Goal: Information Seeking & Learning: Learn about a topic

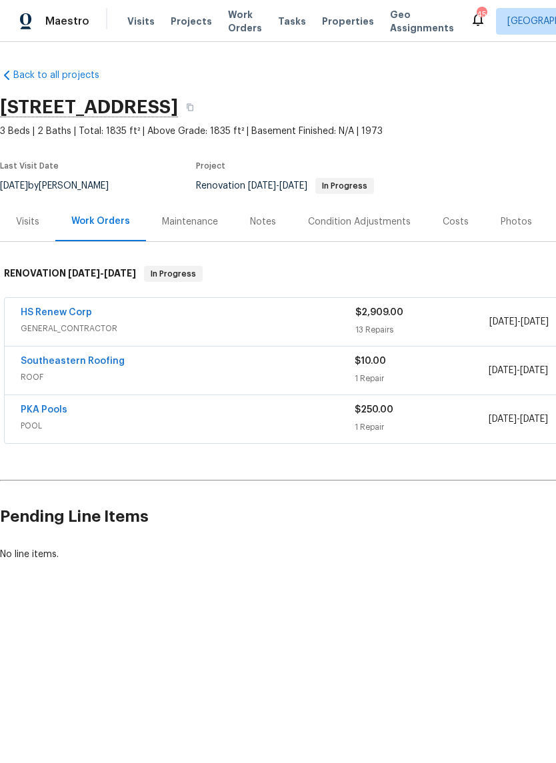
scroll to position [51, 0]
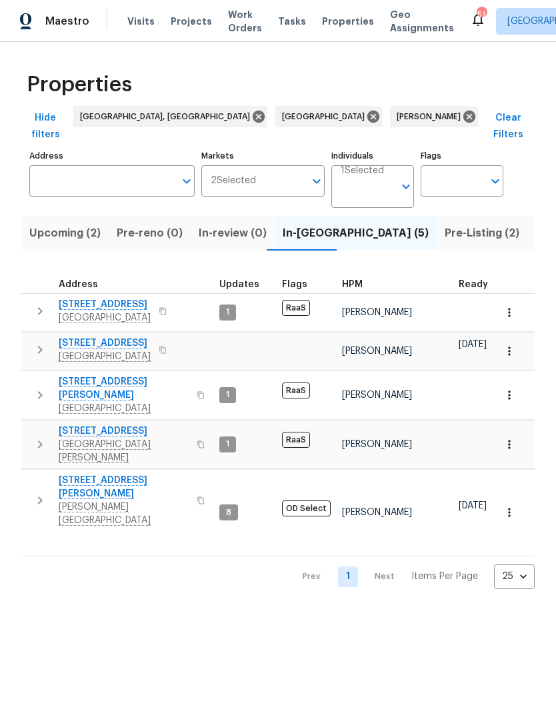
click at [75, 165] on input "Address" at bounding box center [101, 180] width 145 height 31
type input "7741"
click at [60, 203] on li "[STREET_ADDRESS][PERSON_NAME]" at bounding box center [111, 207] width 165 height 37
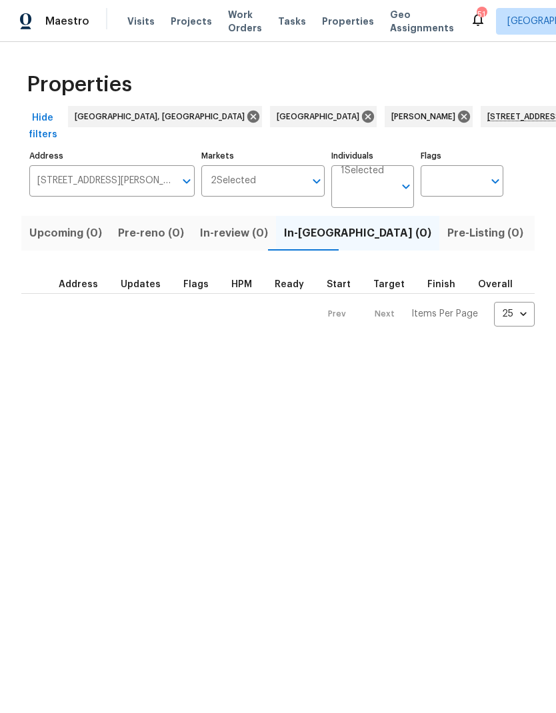
click at [539, 230] on span "Listed (1)" at bounding box center [563, 233] width 48 height 19
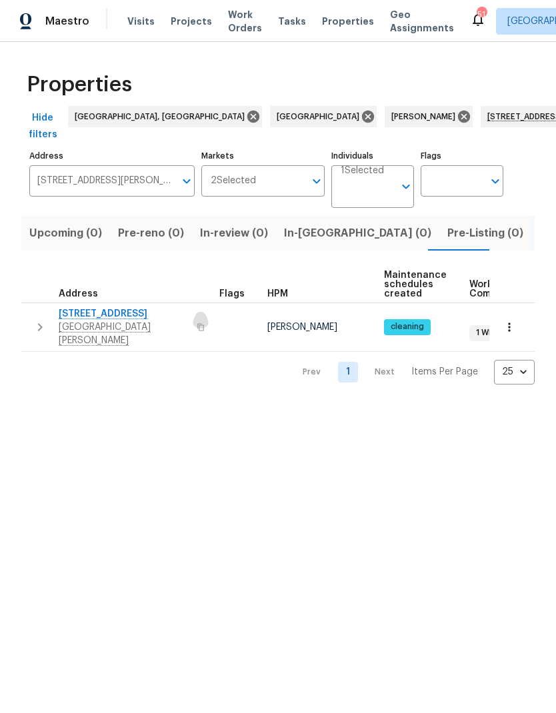
click at [197, 323] on icon "button" at bounding box center [201, 327] width 8 height 8
click at [38, 322] on icon "button" at bounding box center [40, 327] width 16 height 16
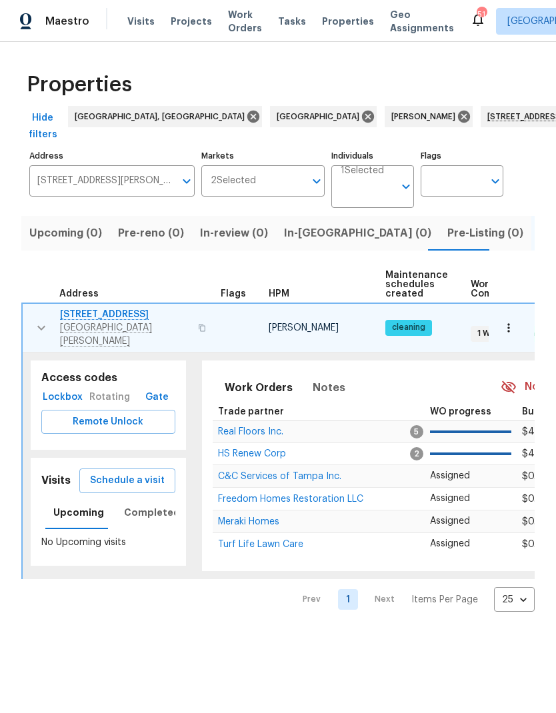
click at [51, 389] on span "Lockbox" at bounding box center [63, 397] width 32 height 17
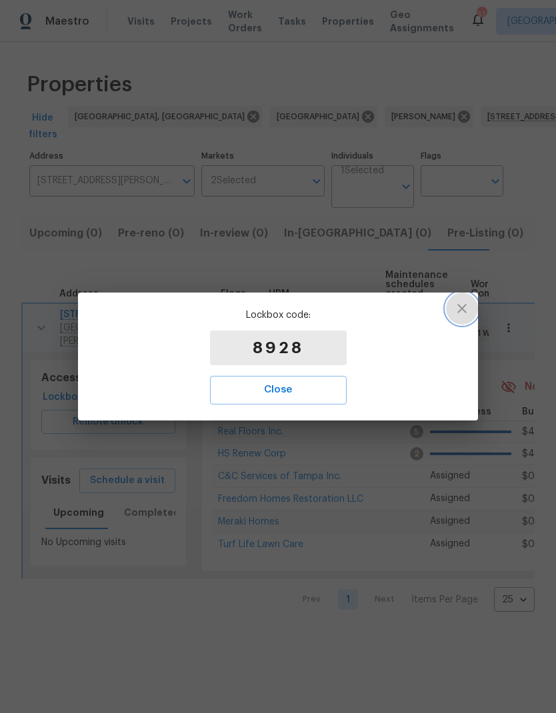
click at [466, 313] on icon "button" at bounding box center [461, 308] width 9 height 9
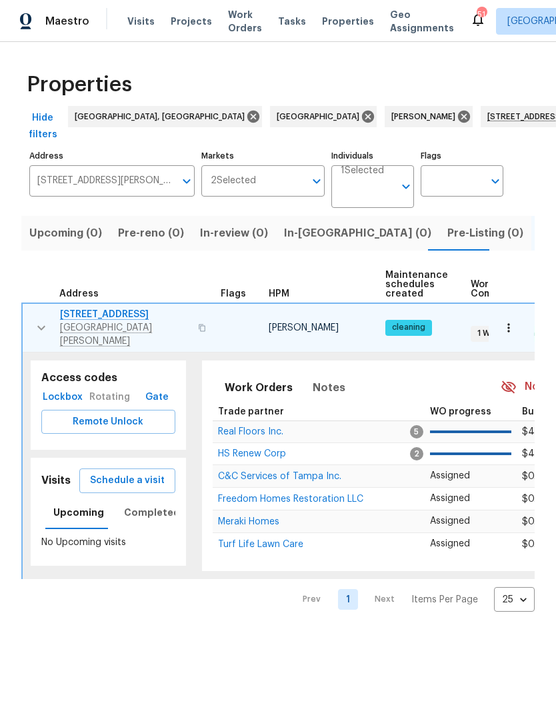
click at [77, 319] on span "7741 Forest Trl Apt 7" at bounding box center [125, 314] width 130 height 13
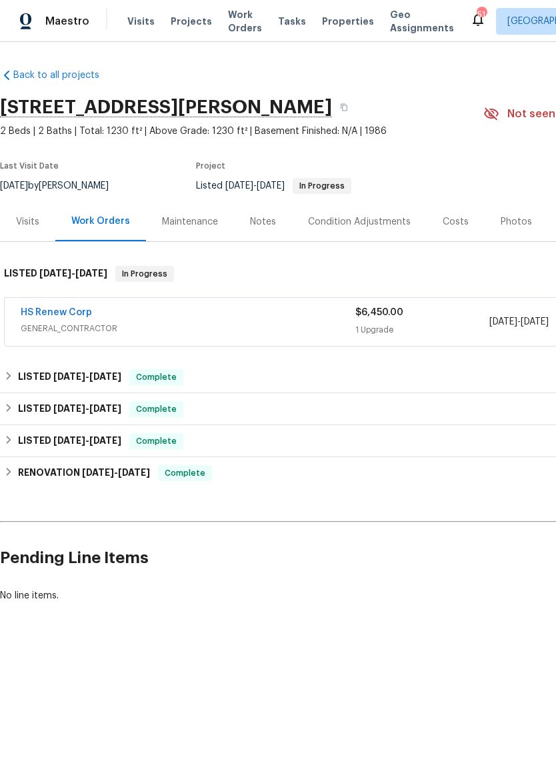
click at [512, 221] on div "Photos" at bounding box center [515, 221] width 31 height 13
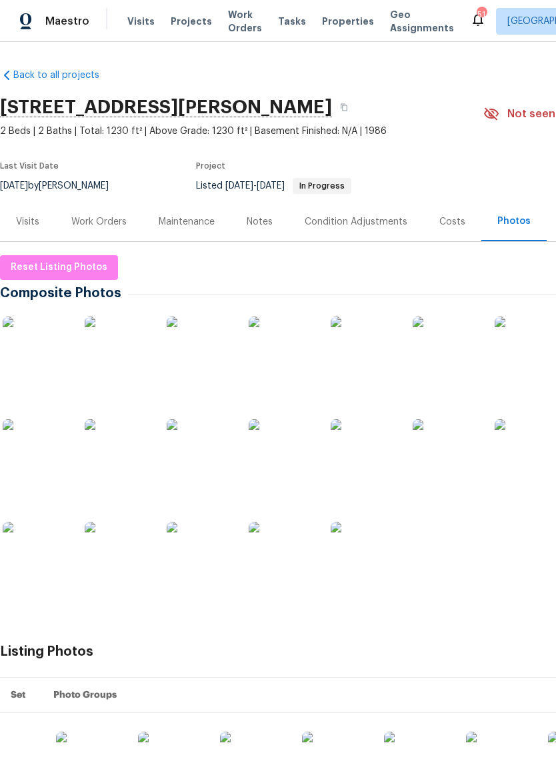
click at [377, 560] on img at bounding box center [363, 555] width 67 height 67
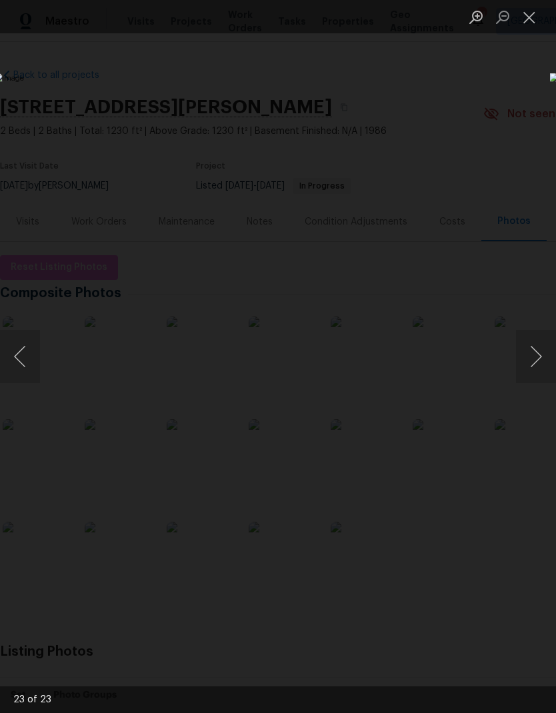
click at [535, 352] on button "Next image" at bounding box center [536, 356] width 40 height 53
click at [23, 351] on button "Previous image" at bounding box center [20, 356] width 40 height 53
click at [17, 352] on button "Previous image" at bounding box center [20, 356] width 40 height 53
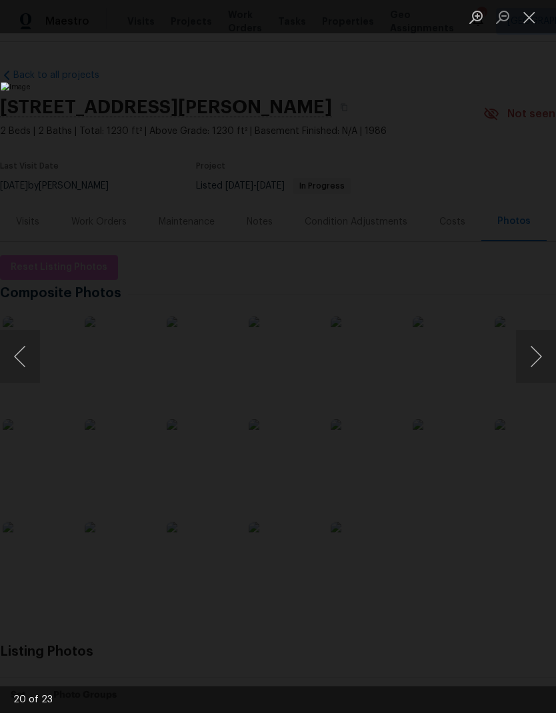
click at [18, 352] on button "Previous image" at bounding box center [20, 356] width 40 height 53
click at [19, 352] on button "Previous image" at bounding box center [20, 356] width 40 height 53
click at [19, 351] on button "Previous image" at bounding box center [20, 356] width 40 height 53
click at [19, 353] on button "Previous image" at bounding box center [20, 356] width 40 height 53
click at [19, 354] on button "Previous image" at bounding box center [20, 356] width 40 height 53
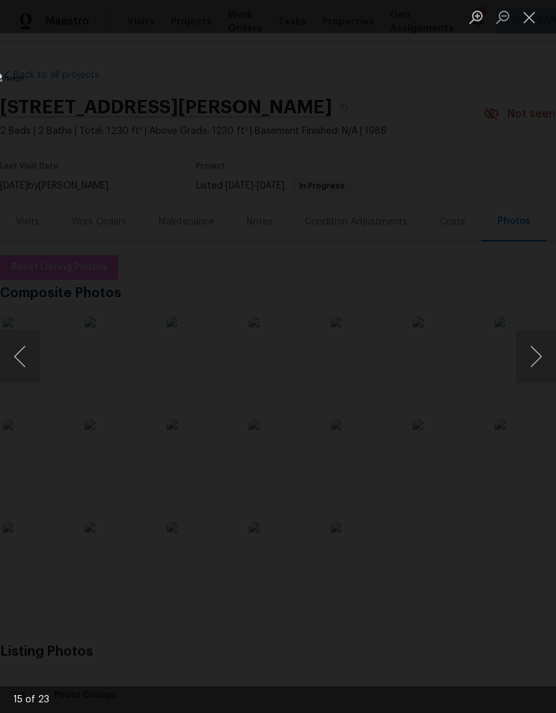
click at [19, 354] on button "Previous image" at bounding box center [20, 356] width 40 height 53
click at [18, 356] on button "Previous image" at bounding box center [20, 356] width 40 height 53
click at [17, 358] on button "Previous image" at bounding box center [20, 356] width 40 height 53
click at [538, 354] on button "Next image" at bounding box center [536, 356] width 40 height 53
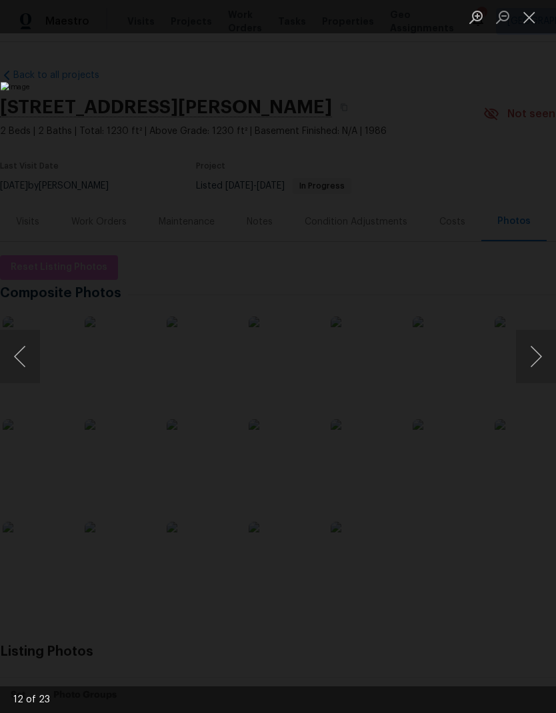
click at [21, 361] on button "Previous image" at bounding box center [20, 356] width 40 height 53
click at [21, 357] on button "Previous image" at bounding box center [20, 356] width 40 height 53
click at [17, 360] on button "Previous image" at bounding box center [20, 356] width 40 height 53
click at [16, 362] on button "Previous image" at bounding box center [20, 356] width 40 height 53
click at [17, 361] on button "Previous image" at bounding box center [20, 356] width 40 height 53
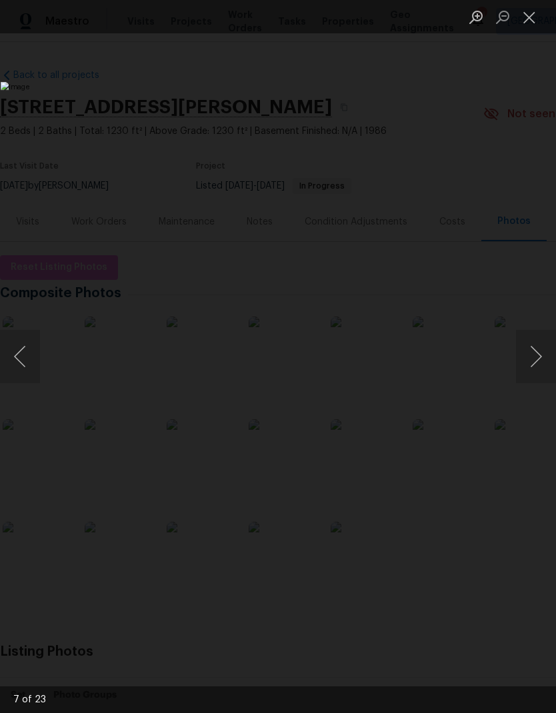
click at [528, 19] on button "Close lightbox" at bounding box center [529, 16] width 27 height 23
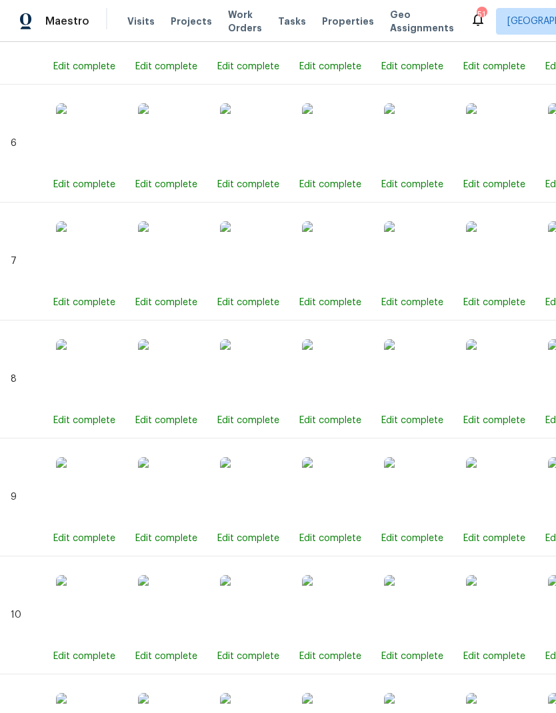
scroll to position [1324, 1]
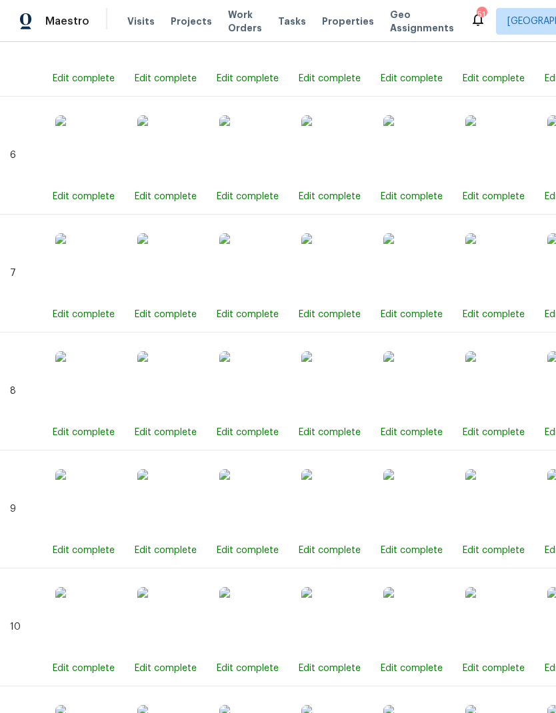
click at [363, 272] on img at bounding box center [334, 266] width 67 height 67
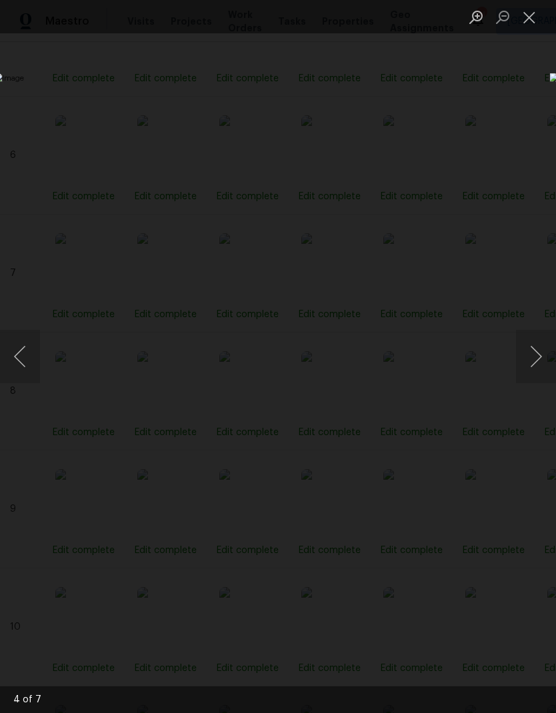
click at [530, 22] on button "Close lightbox" at bounding box center [529, 16] width 27 height 23
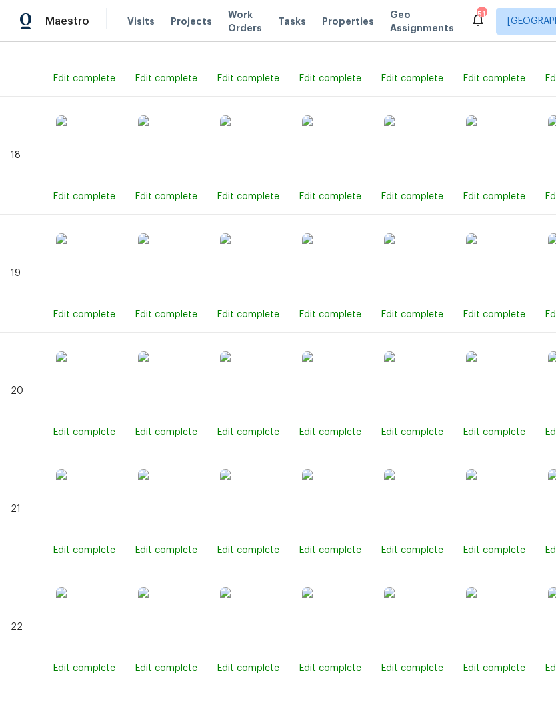
scroll to position [2738, 0]
